Goal: Check status: Check status

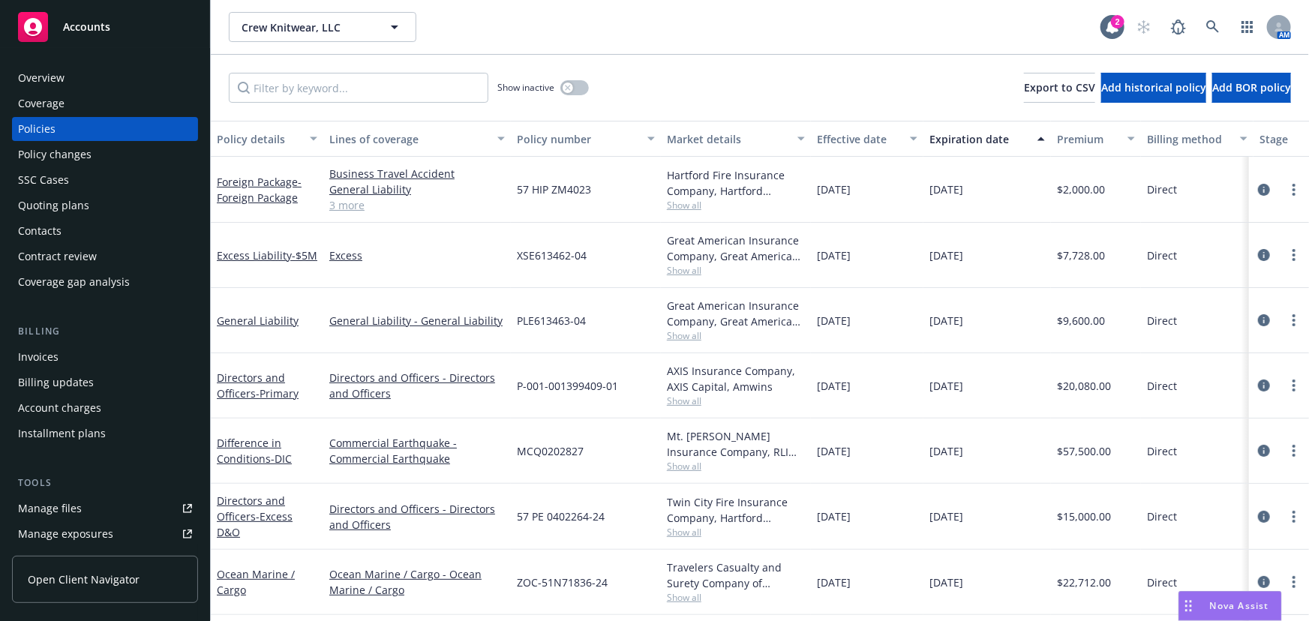
click at [88, 27] on span "Accounts" at bounding box center [86, 27] width 47 height 12
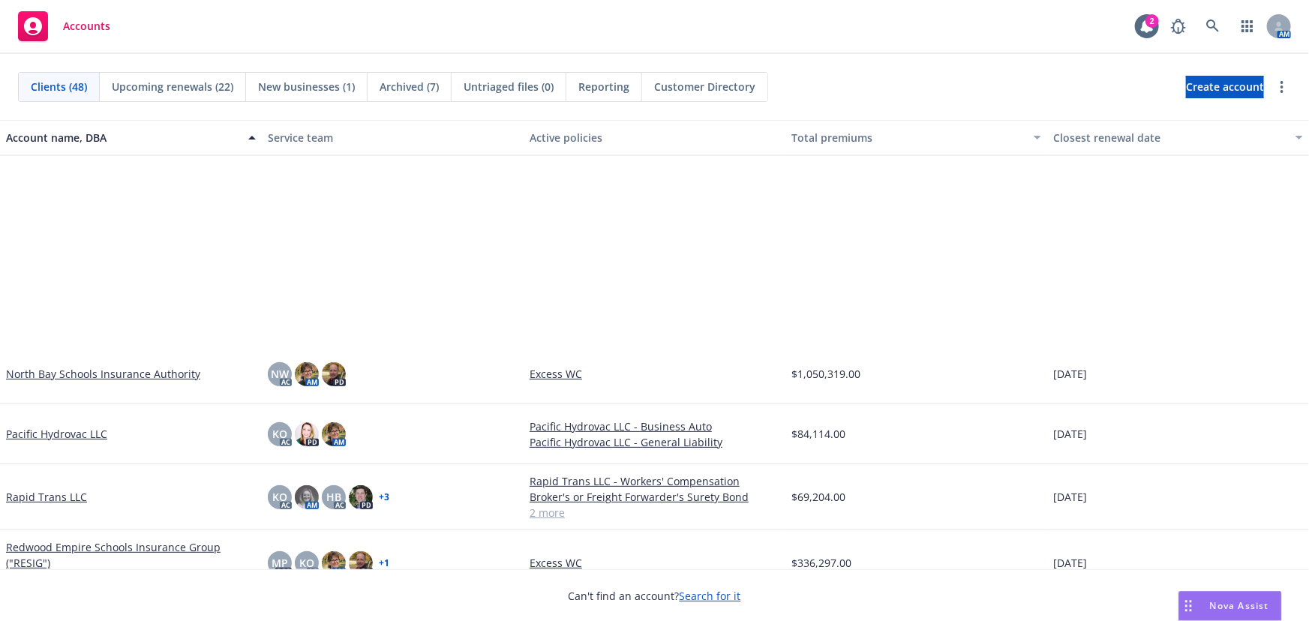
scroll to position [1772, 0]
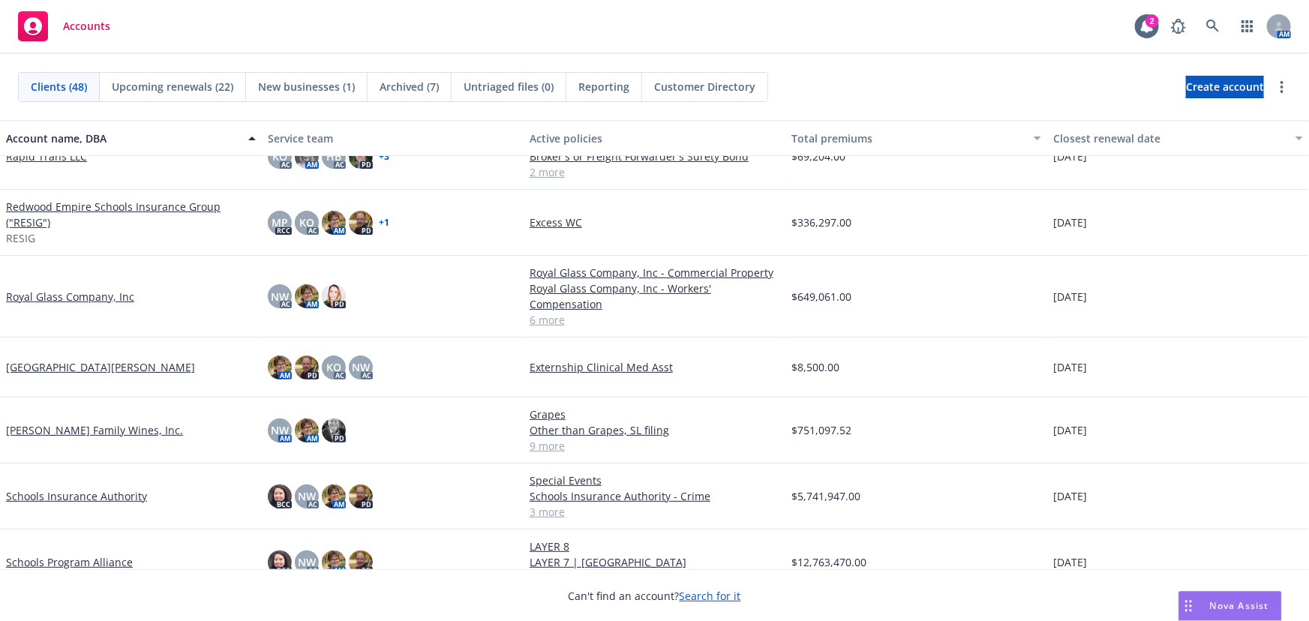
click at [78, 293] on link "Royal Glass Company, Inc" at bounding box center [70, 297] width 128 height 16
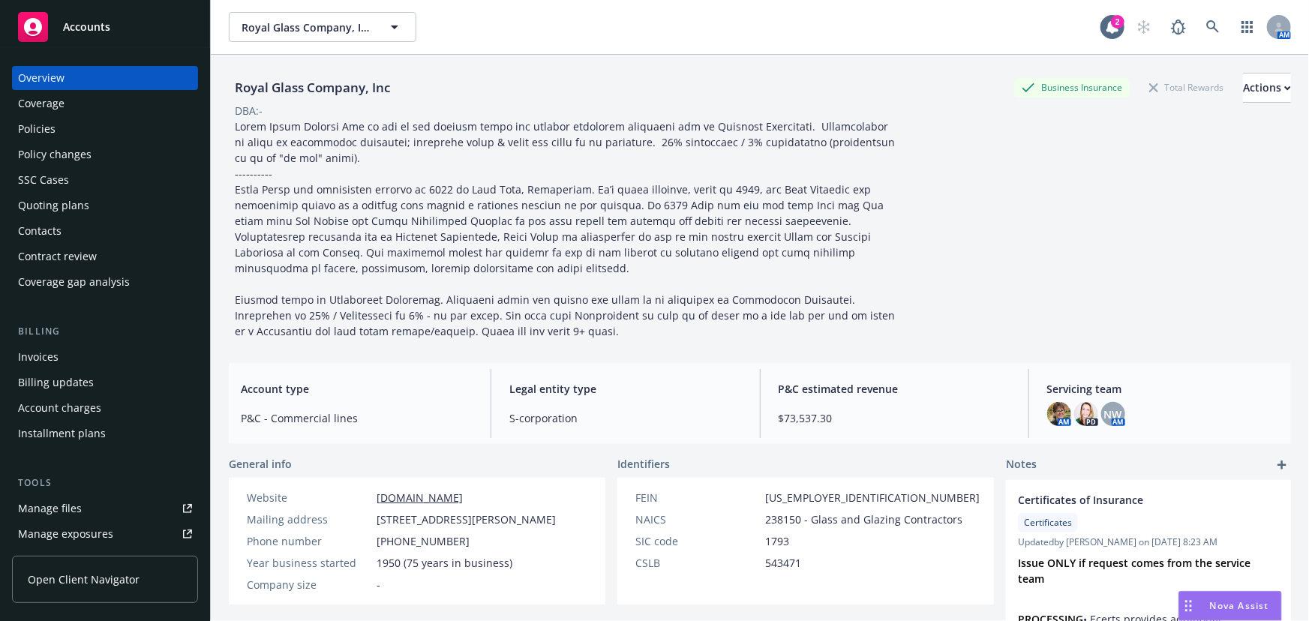
click at [59, 206] on div "Quoting plans" at bounding box center [53, 206] width 71 height 24
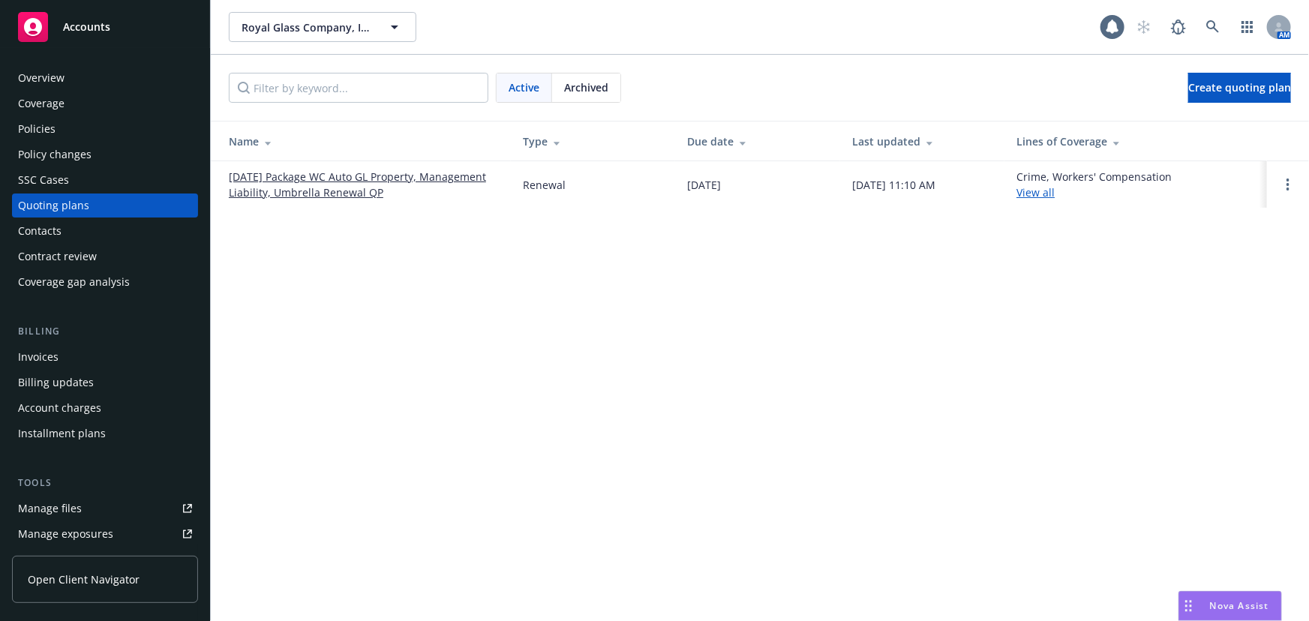
click at [351, 197] on link "[DATE] Package WC Auto GL Property, Management Liability, Umbrella Renewal QP" at bounding box center [364, 185] width 270 height 32
